Goal: Task Accomplishment & Management: Complete application form

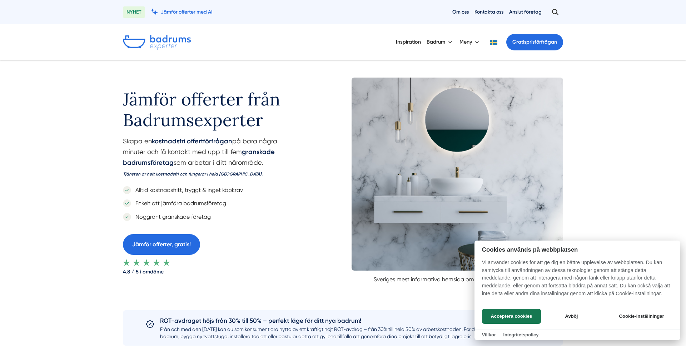
click at [90, 137] on div at bounding box center [343, 173] width 686 height 346
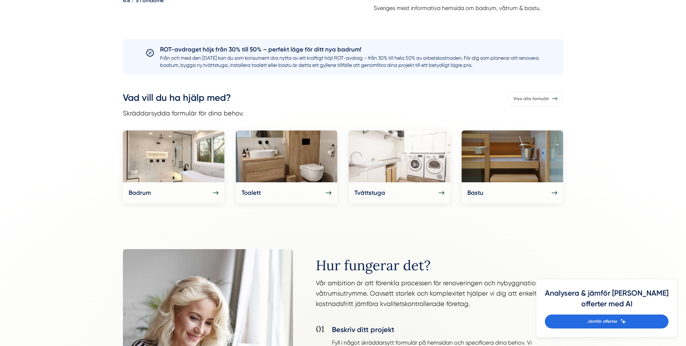
scroll to position [274, 0]
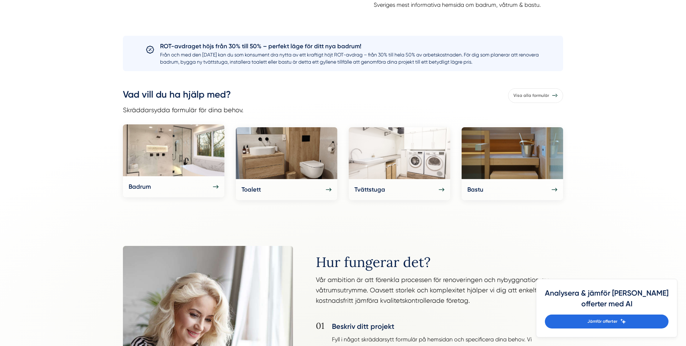
click at [193, 176] on img at bounding box center [173, 150] width 101 height 52
click at [87, 120] on div at bounding box center [343, 351] width 1098 height 643
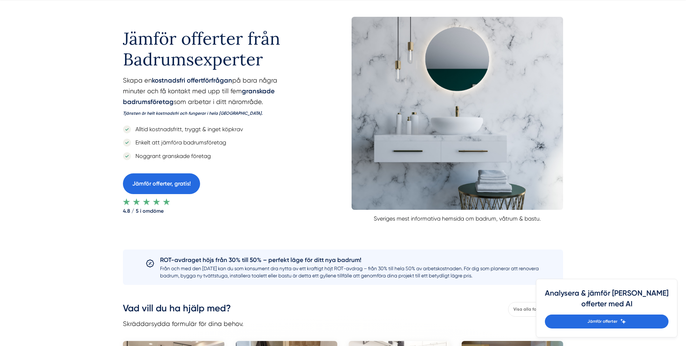
scroll to position [0, 0]
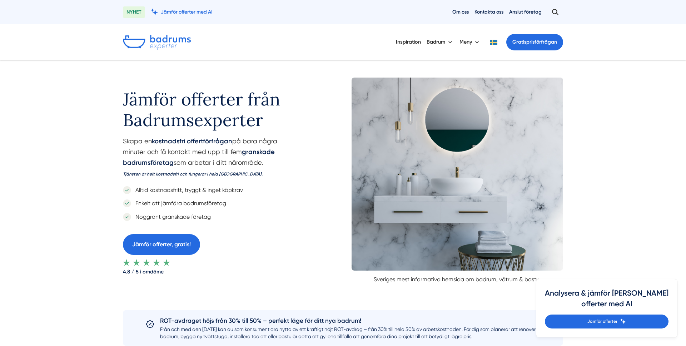
click at [73, 115] on div "Jämför offerter från Badrumsexperter Skapa en kostnadsfri offertförfrågan på ba…" at bounding box center [343, 177] width 686 height 235
click at [294, 122] on h1 "Jämför offerter från Badrumsexperter" at bounding box center [214, 107] width 183 height 58
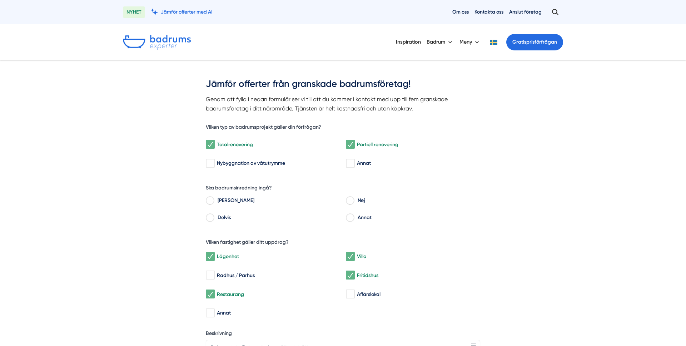
scroll to position [15, 0]
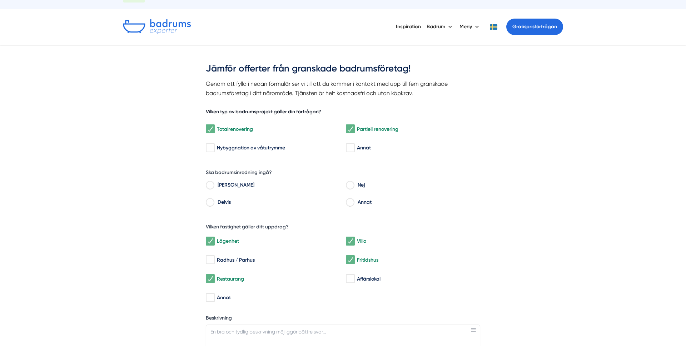
click at [235, 111] on h5 "Vilken typ av badrumsprojekt gäller din förfrågan?" at bounding box center [263, 112] width 115 height 9
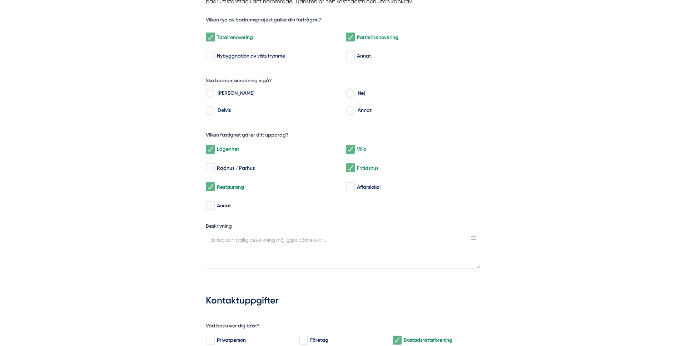
scroll to position [109, 0]
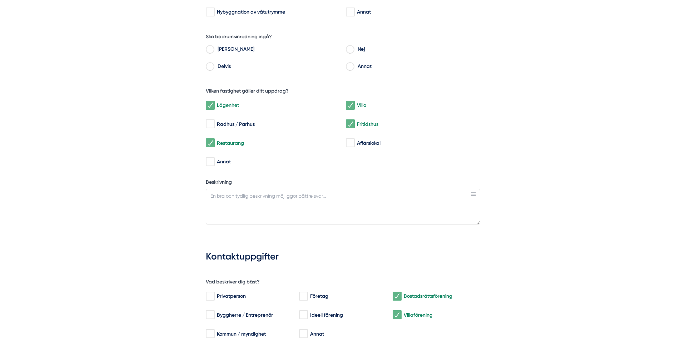
scroll to position [156, 0]
